Goal: Complete application form: Complete application form

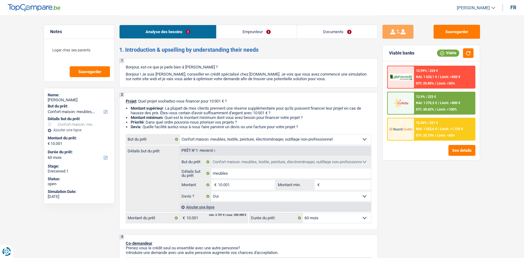
select select "household"
select select "60"
select select "household"
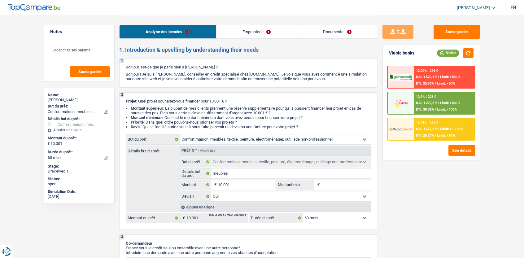
select select "yes"
select select "60"
select select "mutuality"
select select "mutualityIndemnity"
select select "familyAllowances"
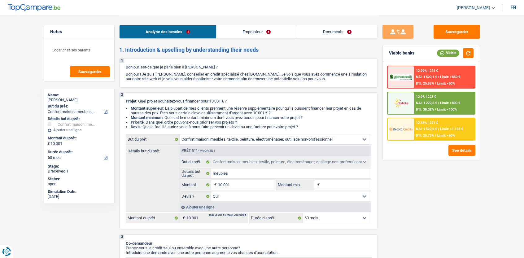
select select "liveWithParents"
select select "renovationLoan"
select select "84"
select select "household"
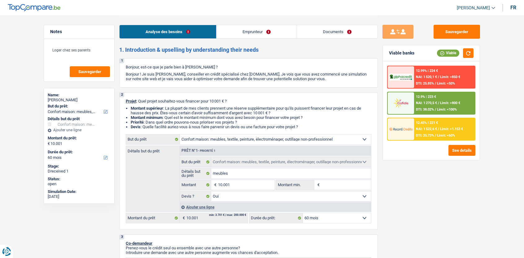
select select "yes"
select select "60"
click at [323, 37] on link "Documents" at bounding box center [337, 31] width 80 height 13
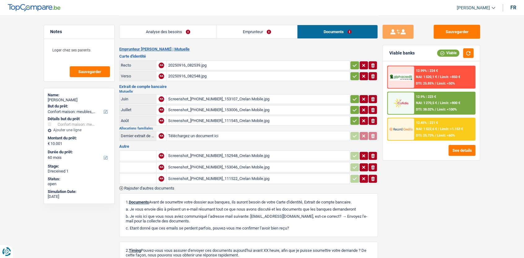
click at [220, 152] on div "Screenshot_20250916_152948_Crelan Mobile.jpg" at bounding box center [258, 155] width 180 height 9
click at [187, 97] on div "Screenshot_20250916_153107_Crelan Mobile.jpg" at bounding box center [258, 98] width 180 height 9
click at [202, 98] on div "Screenshot_20250916_153107_Crelan Mobile.jpg" at bounding box center [258, 98] width 180 height 9
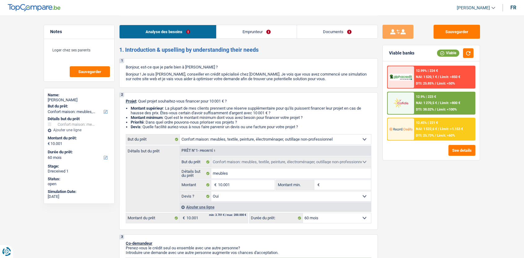
select select "household"
select select "60"
select select "household"
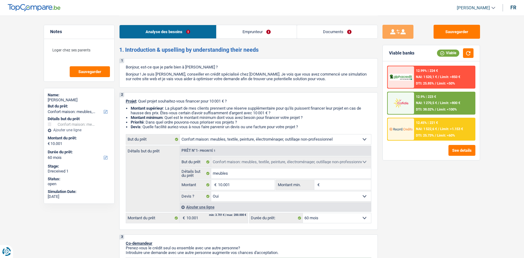
select select "yes"
select select "60"
select select "mutuality"
select select "mutualityIndemnity"
select select "familyAllowances"
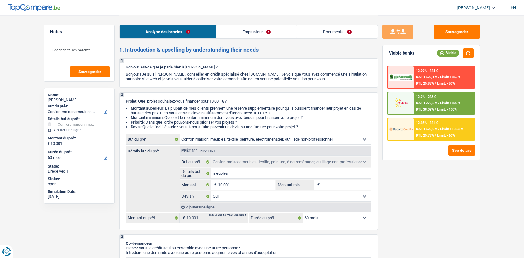
select select "liveWithParents"
select select "renovationLoan"
select select "84"
select select "household"
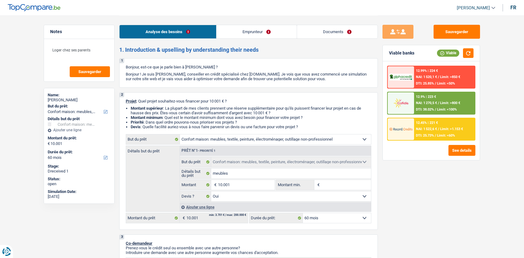
select select "yes"
select select "60"
click at [341, 31] on link "Documents" at bounding box center [337, 31] width 80 height 13
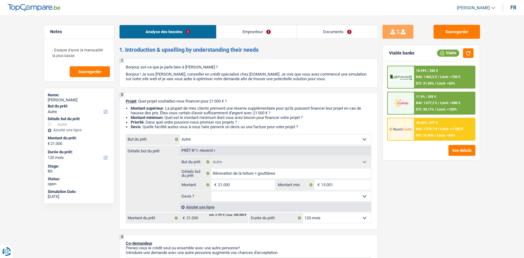
select select "other"
select select "120"
select select "other"
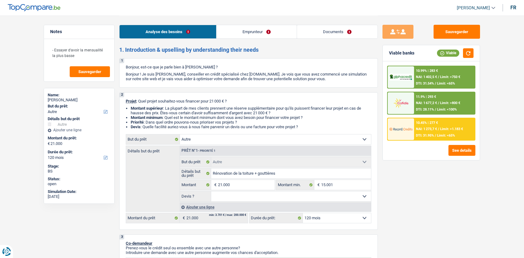
select select "120"
select select "invalid"
select select "familyAllowances"
select select "mutualityIndemnity"
select select "rentalIncome"
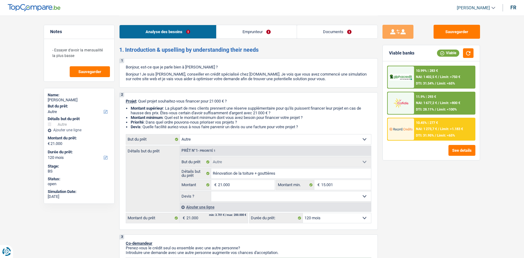
select select "disabilityPension"
select select "ownerWithMortgage"
select select "mortgage"
select select "300"
select select "other"
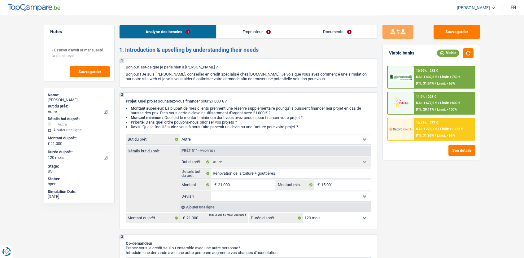
select select "other"
select select "120"
select select "invalid"
select select "familyAllowances"
select select "mutualityIndemnity"
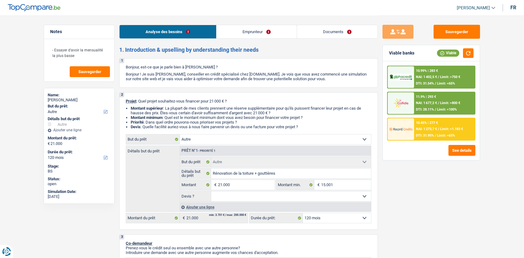
select select "rentalIncome"
select select "disabilityPension"
select select "solidaris"
select select "BE"
click at [240, 37] on link "Emprunteur" at bounding box center [256, 31] width 80 height 13
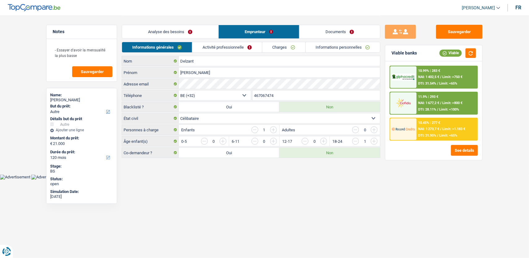
click at [236, 48] on link "Activité professionnelle" at bounding box center [227, 47] width 70 height 10
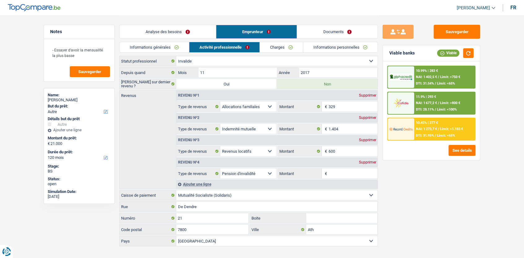
click at [268, 152] on select "Allocation d'handicap Allocations chômage Allocations familiales Chèques repas …" at bounding box center [248, 151] width 56 height 10
select select "other"
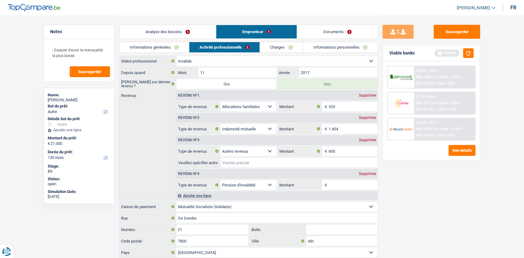
click at [252, 162] on input "Veuillez spécifier autre" at bounding box center [298, 163] width 157 height 10
type input "Argent versé par son compagnon car il vit chez elle"
click at [446, 34] on button "Sauvegarder" at bounding box center [456, 32] width 46 height 14
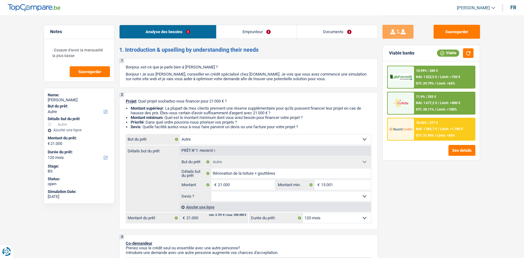
select select "other"
select select "120"
select select "other"
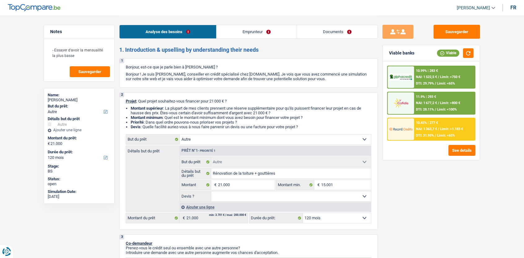
select select "120"
select select "invalid"
select select "familyAllowances"
select select "mutualityIndemnity"
select select "other"
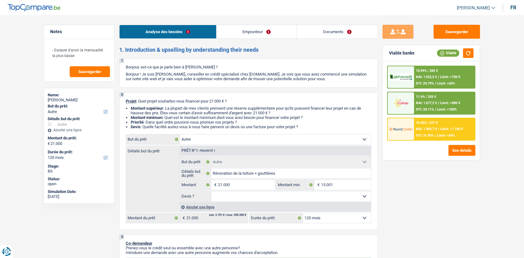
select select "disabilityPension"
select select "ownerWithMortgage"
select select "mortgage"
select select "300"
select select "other"
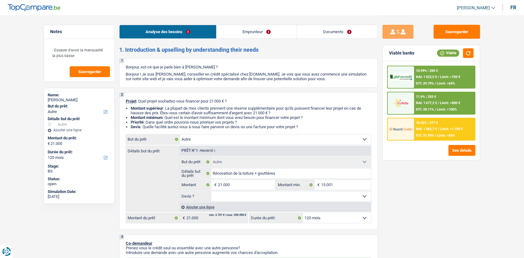
select select "other"
select select "120"
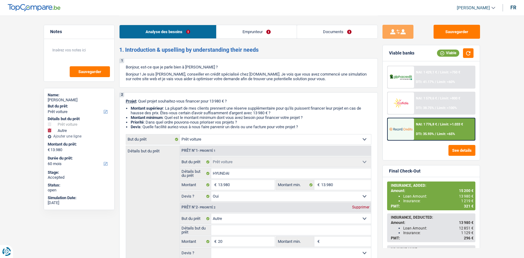
select select "car"
select select "other"
select select "60"
select select "car"
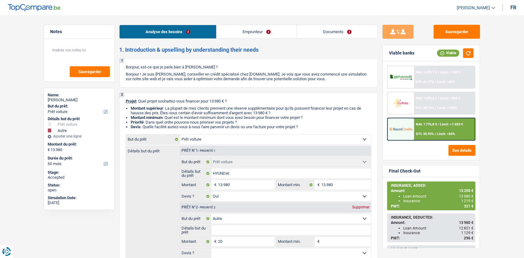
select select "car"
select select "yes"
select select "other"
select select "60"
select select "worker"
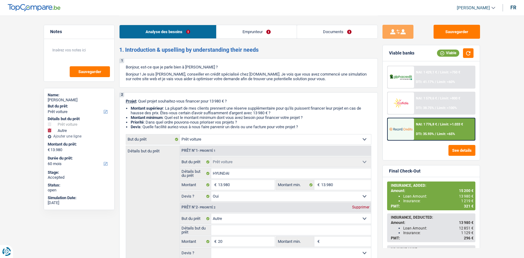
select select "netSalary"
select select "mealVouchers"
select select "rents"
select select "car"
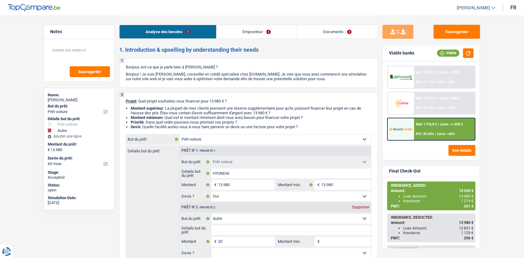
select select "yes"
select select "other"
select select "60"
click at [427, 128] on div "NAI: 1 776,8 € / Limit: >1.033 € DTI: 35.93% / Limit: <65%" at bounding box center [444, 129] width 61 height 22
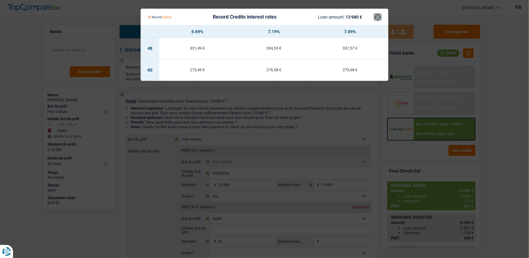
click at [378, 20] on button "×" at bounding box center [377, 17] width 6 height 6
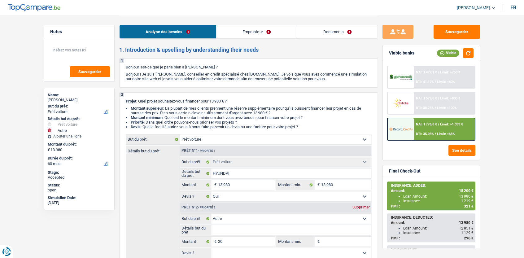
click at [279, 30] on link "Emprunteur" at bounding box center [256, 31] width 80 height 13
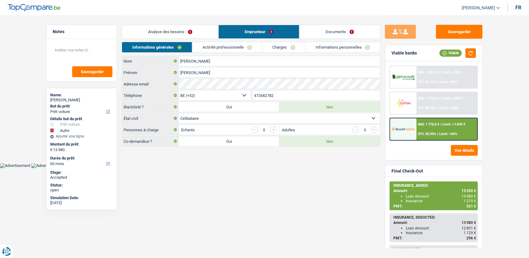
click at [322, 34] on link "Documents" at bounding box center [339, 31] width 80 height 13
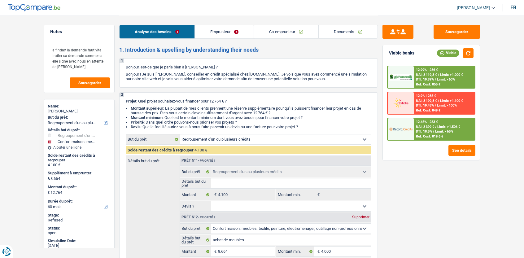
select select "refinancing"
select select "household"
select select "60"
select select "refinancing"
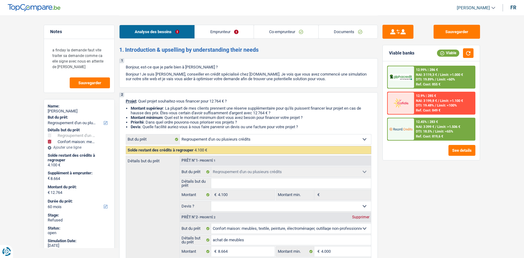
select select "refinancing"
select select "household"
select select "false"
select select "60"
select select "unemployed"
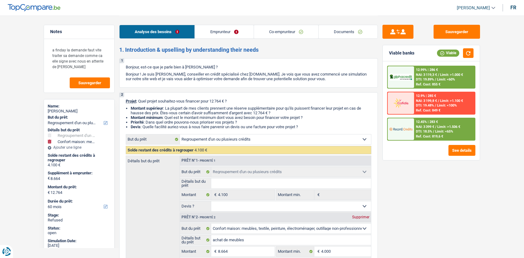
select select "worker"
select select "unemployment"
select select "netSalary"
select select "mealVouchers"
select select "rents"
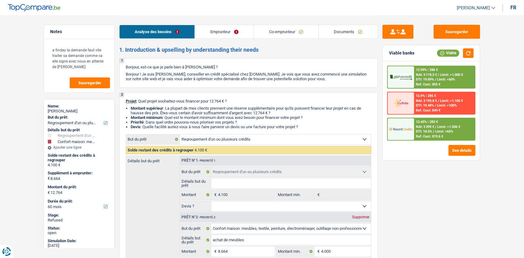
select select "carLoan"
select select "36"
select select "personalLoan"
select select "other"
select select "36"
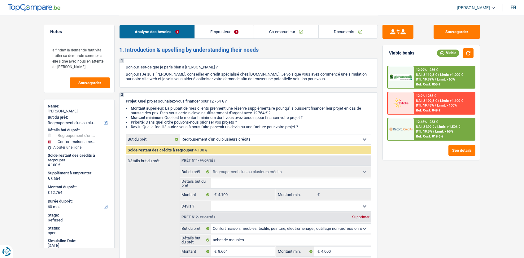
select select "cardOrCredit"
select select "refinancing"
select select "household"
select select "false"
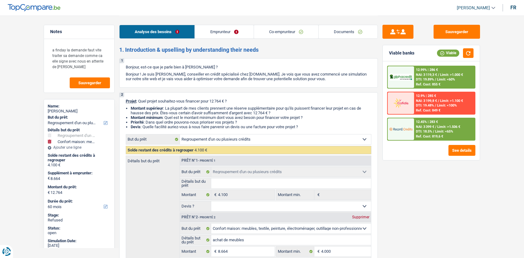
select select "60"
select select "32"
select select "divorced"
click at [226, 38] on link "Emprunteur" at bounding box center [224, 31] width 58 height 13
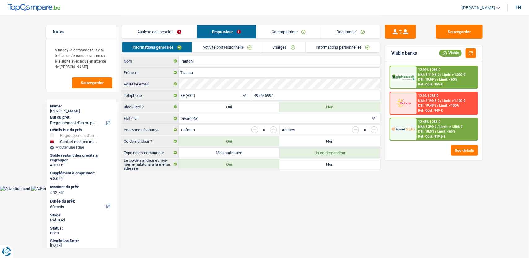
click at [287, 33] on link "Co-emprunteur" at bounding box center [288, 31] width 64 height 13
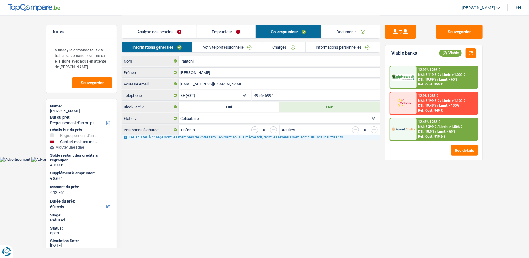
click at [344, 37] on link "Documents" at bounding box center [350, 31] width 59 height 13
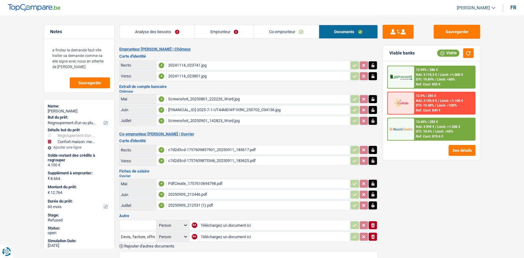
click at [280, 39] on div "Analyse des besoins Emprunteur Co-emprunteur Documents" at bounding box center [248, 28] width 258 height 26
click at [287, 29] on link "Co-emprunteur" at bounding box center [286, 31] width 65 height 13
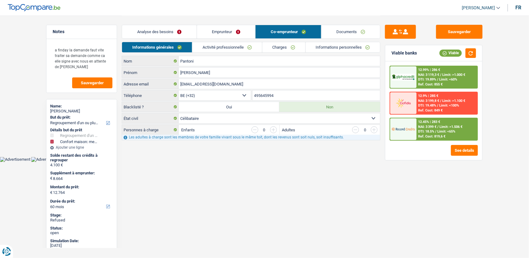
click at [230, 34] on link "Emprunteur" at bounding box center [226, 31] width 58 height 13
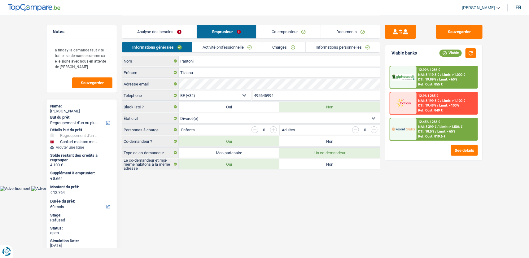
click at [166, 32] on link "Analyse des besoins" at bounding box center [159, 31] width 75 height 13
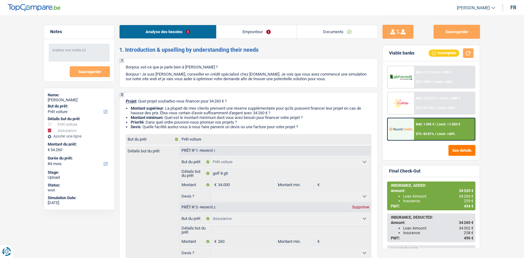
select select "car"
select select "insurance"
select select "84"
select select "car"
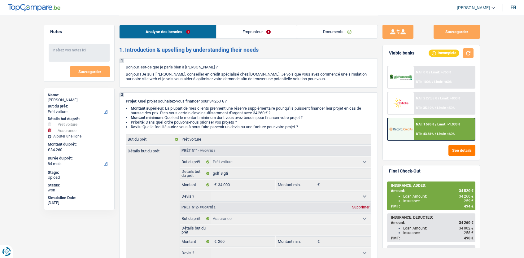
select select "car"
select select "insurance"
select select "84"
select select "worker"
select select "netSalary"
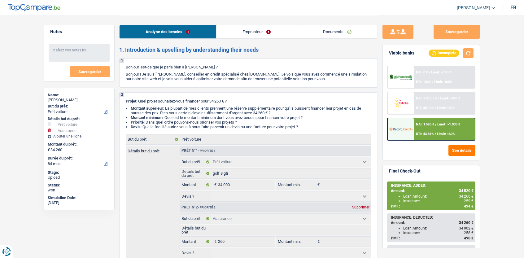
select select "mealVouchers"
select select "rents"
select select "car"
select select "insurance"
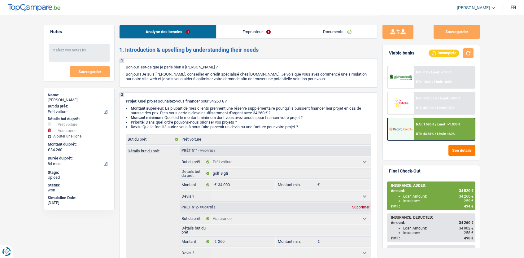
select select "84"
click at [351, 35] on link "Documents" at bounding box center [337, 31] width 80 height 13
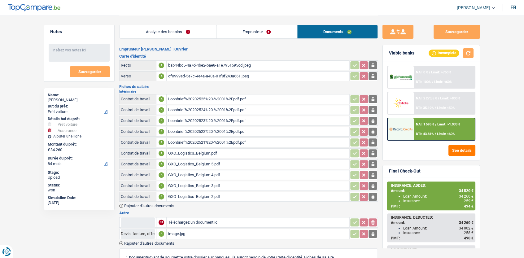
scroll to position [124, 0]
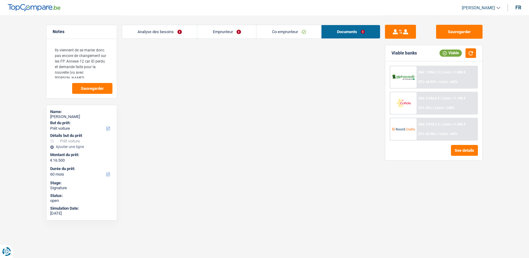
select select "car"
select select "60"
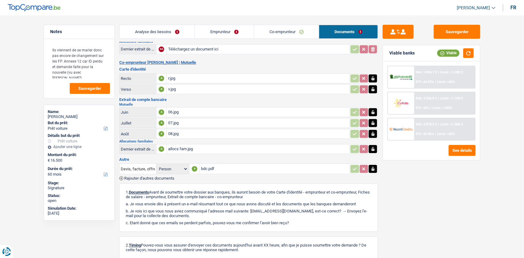
scroll to position [95, 0]
click at [165, 176] on span "Rajouter d'autres documents" at bounding box center [149, 178] width 50 height 4
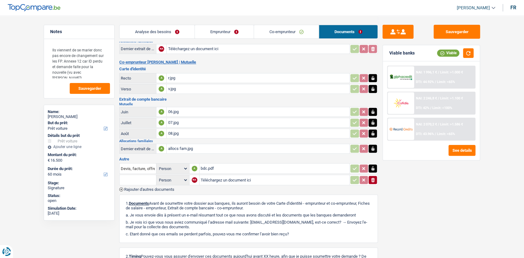
click at [211, 168] on div "bdc.pdf" at bounding box center [274, 168] width 147 height 9
click at [130, 178] on input "text" at bounding box center [138, 180] width 34 height 10
click at [141, 188] on li "Devis, facture, offre, bon de commande" at bounding box center [161, 192] width 76 height 8
type input "Devis, facture, offre, bon de commande"
click at [241, 178] on input "Téléchargez un document ici" at bounding box center [274, 179] width 147 height 9
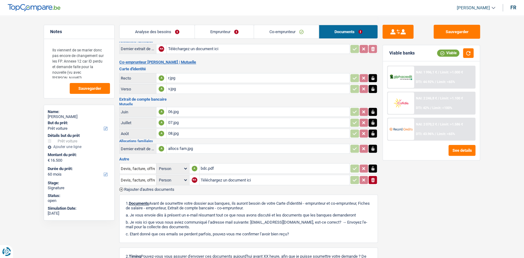
type input "C:\fakepath\Facture_2025146.pdf"
click at [458, 29] on button "Sauvegarder" at bounding box center [456, 32] width 46 height 14
click at [459, 32] on button "Sauvegarder" at bounding box center [456, 32] width 46 height 14
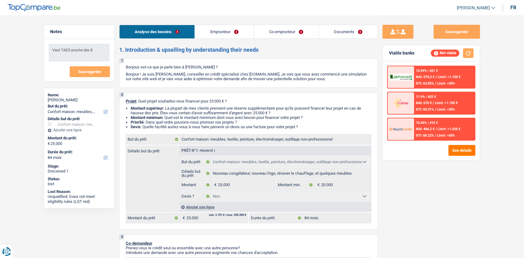
select select "household"
select select "84"
select select "household"
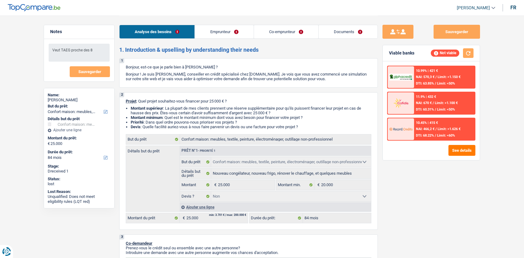
select select "false"
select select "84"
select select "mutuality"
select select "noProfession"
select select "mutualityIndemnity"
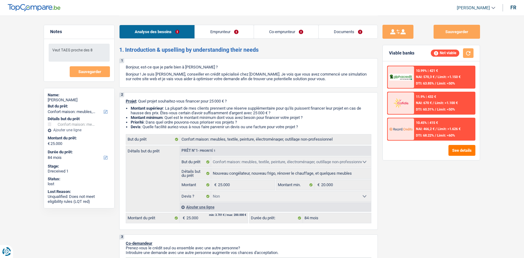
select select "familyAllowances"
select select "rents"
select select "household"
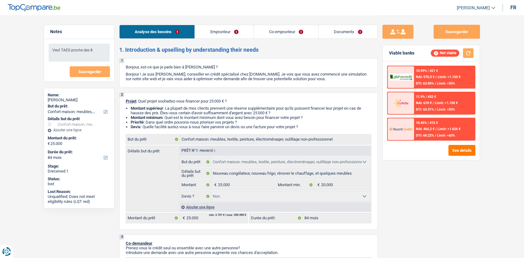
select select "false"
select select "84"
select select "32"
select select "cohabitation"
click at [283, 32] on link "Co-emprunteur" at bounding box center [286, 31] width 64 height 13
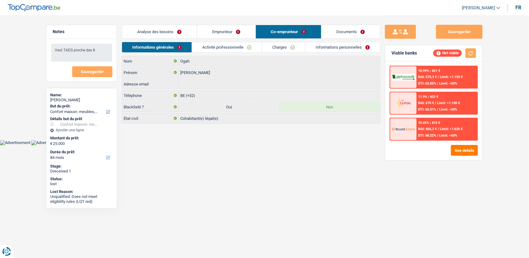
click at [224, 51] on link "Activité professionnelle" at bounding box center [227, 47] width 70 height 10
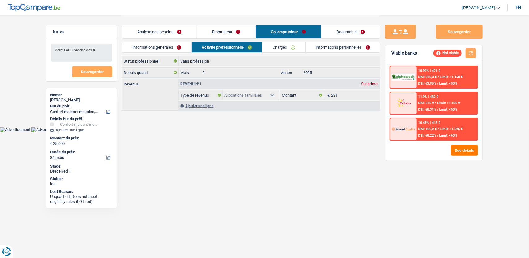
click at [164, 47] on link "Informations générales" at bounding box center [156, 47] width 69 height 10
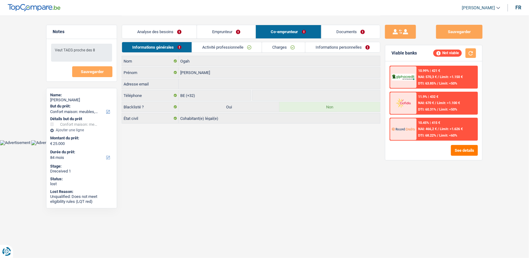
click at [223, 49] on link "Activité professionnelle" at bounding box center [227, 47] width 70 height 10
